Goal: Check status: Check status

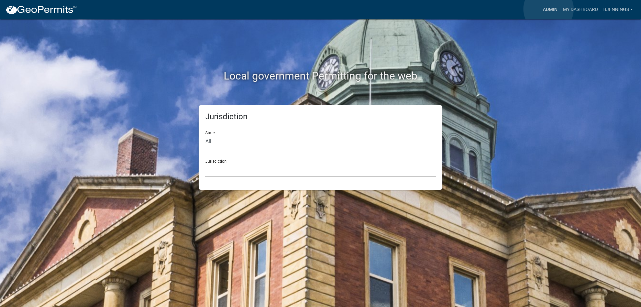
click at [549, 9] on link "Admin" at bounding box center [550, 9] width 20 height 13
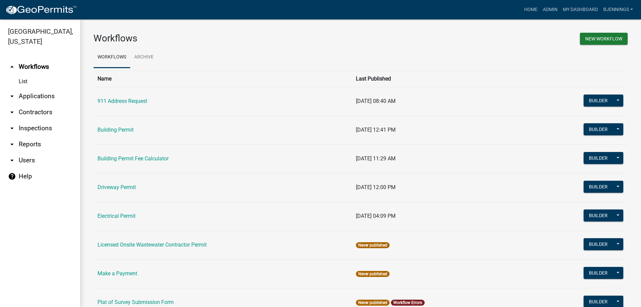
click at [14, 92] on icon "arrow_drop_down" at bounding box center [12, 96] width 8 height 8
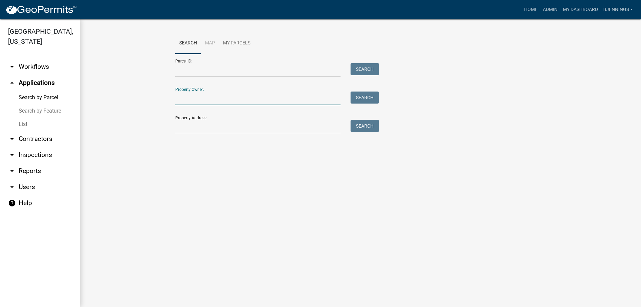
click at [222, 97] on input "Property Owner:" at bounding box center [257, 99] width 165 height 14
type input "10787"
click at [370, 94] on button "Search" at bounding box center [365, 98] width 28 height 12
click at [210, 97] on input "10787" at bounding box center [257, 99] width 165 height 14
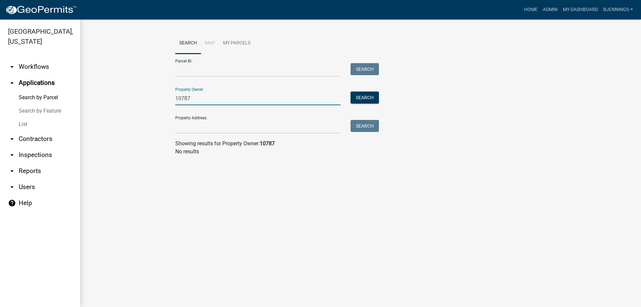
click at [210, 97] on input "10787" at bounding box center [257, 99] width 165 height 14
click at [226, 131] on input "Property Address:" at bounding box center [257, 127] width 165 height 14
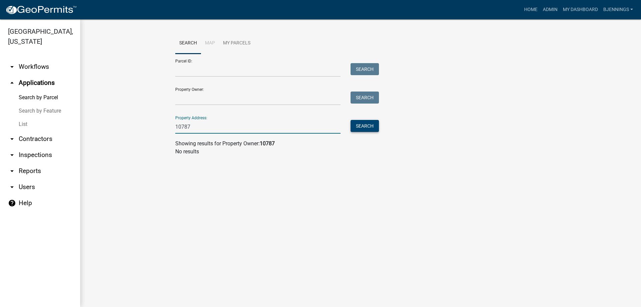
click at [374, 128] on button "Search" at bounding box center [365, 126] width 28 height 12
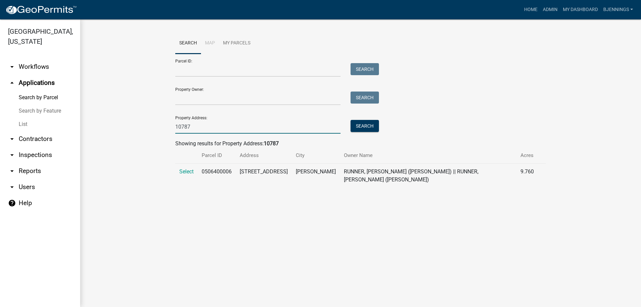
click at [215, 122] on input "10787" at bounding box center [257, 127] width 165 height 14
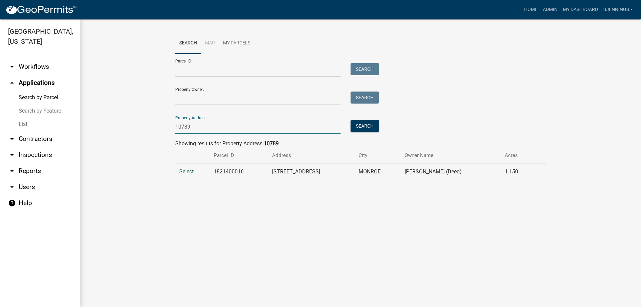
type input "10789"
click at [188, 171] on span "Select" at bounding box center [186, 171] width 14 height 6
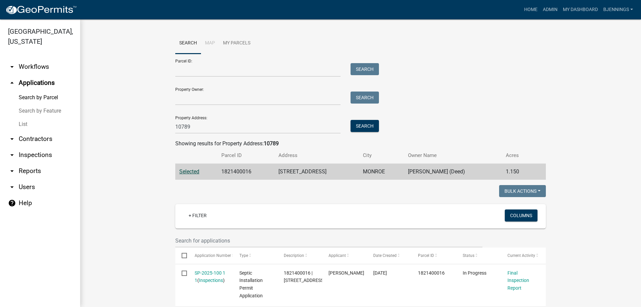
scroll to position [30, 0]
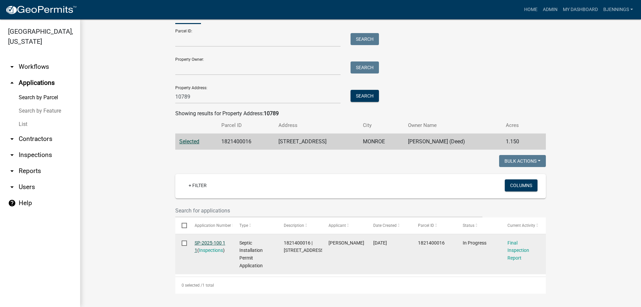
click at [206, 242] on link "SP-2025-100 1 1" at bounding box center [210, 246] width 31 height 13
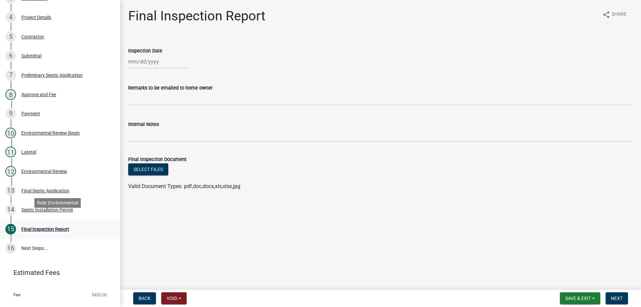
scroll to position [178, 0]
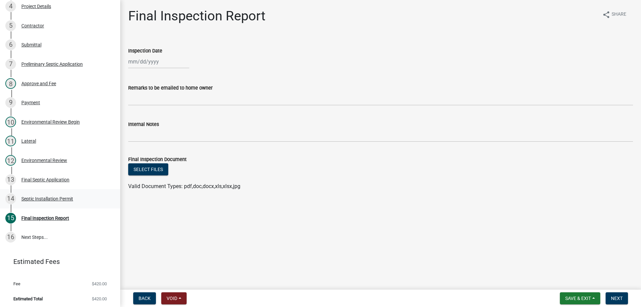
click at [58, 196] on div "Septic Installation Permit" at bounding box center [47, 198] width 52 height 5
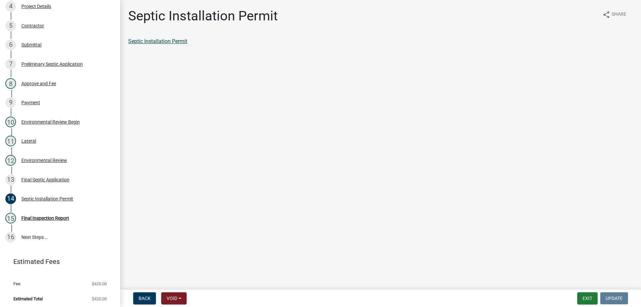
click at [158, 40] on link "Septic Installation Permit" at bounding box center [157, 41] width 59 height 6
